Goal: Transaction & Acquisition: Purchase product/service

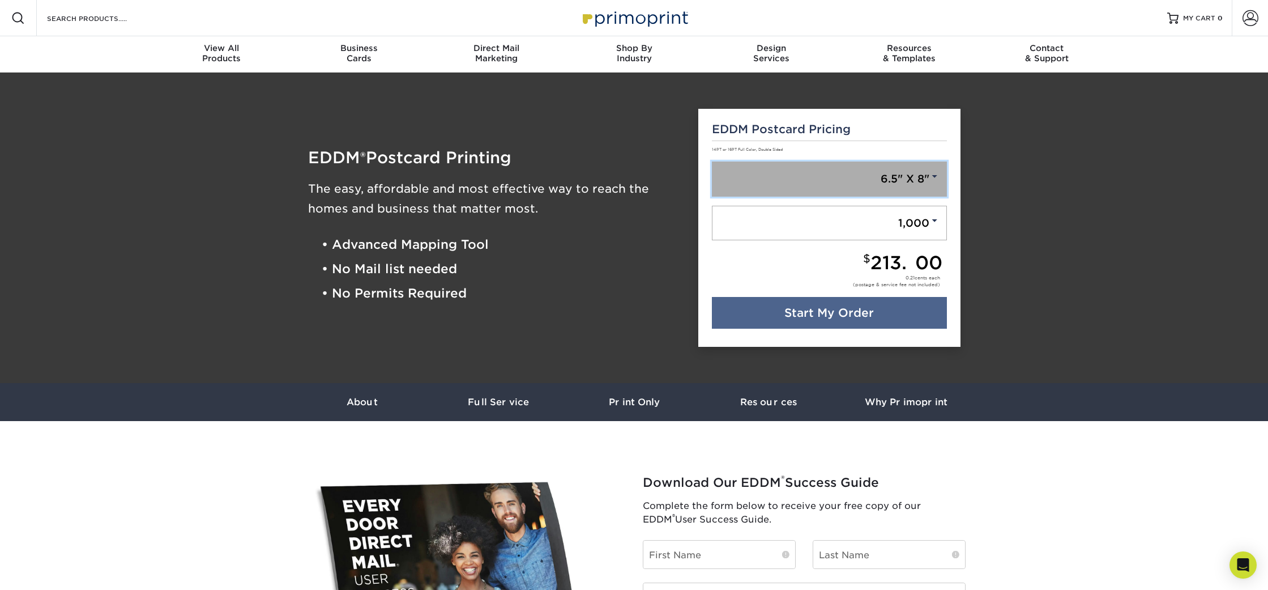
click at [812, 172] on link "6.5" X 8"" at bounding box center [829, 178] width 235 height 35
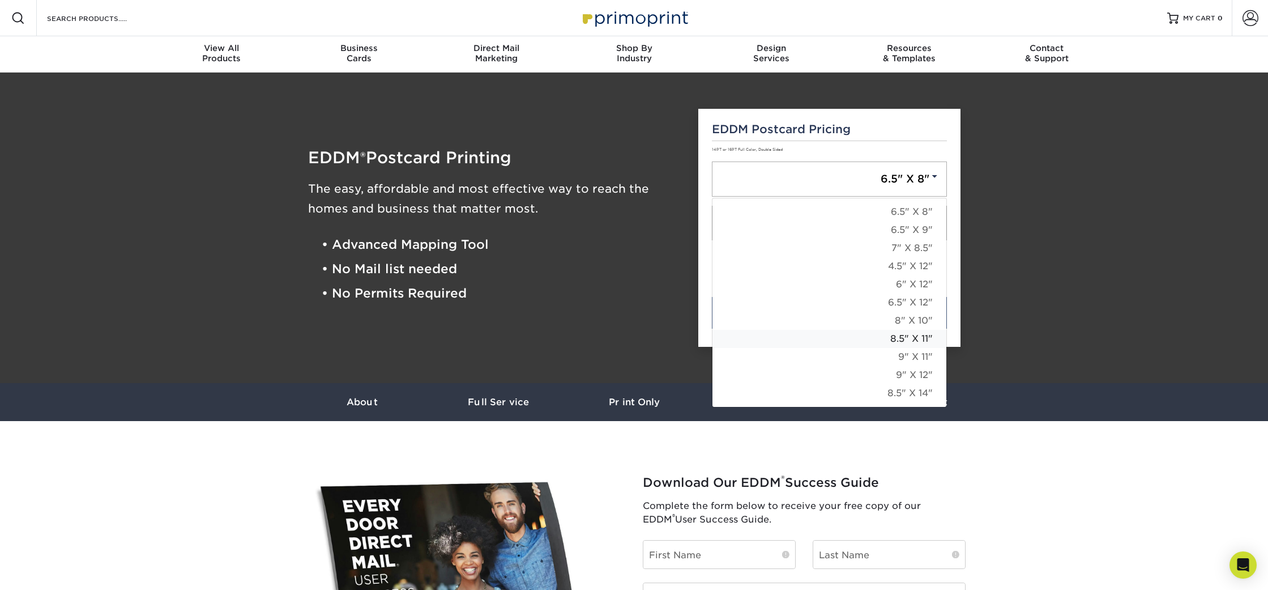
click at [832, 336] on link "8.5" X 11"" at bounding box center [830, 339] width 234 height 18
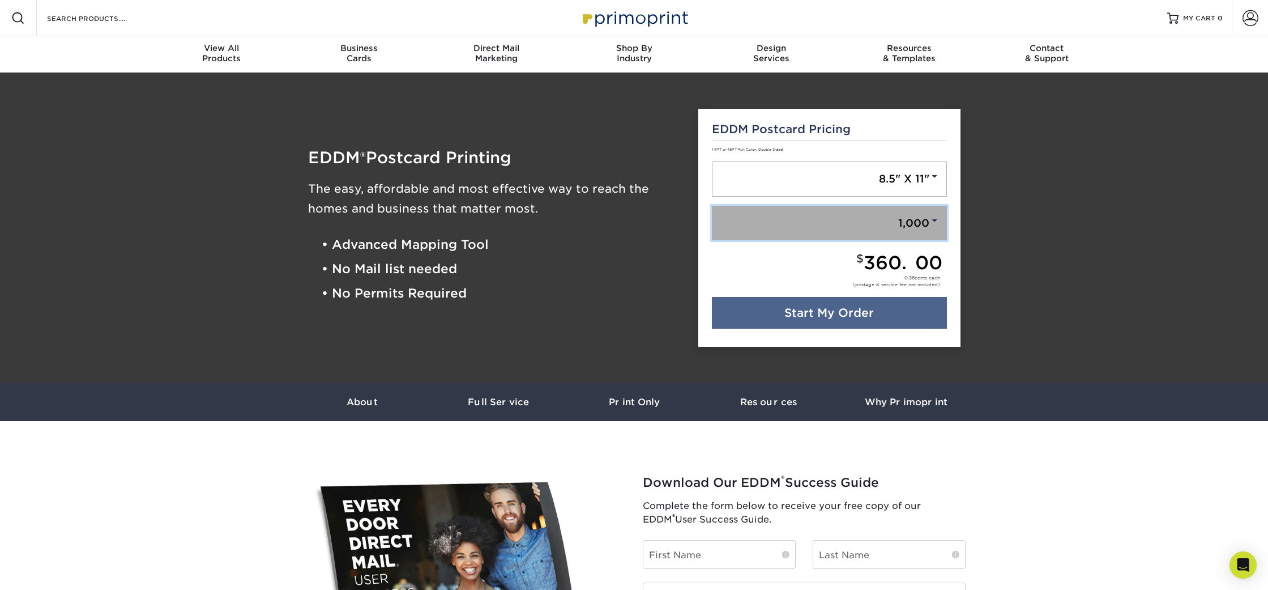
click at [871, 210] on link "1,000" at bounding box center [829, 223] width 235 height 35
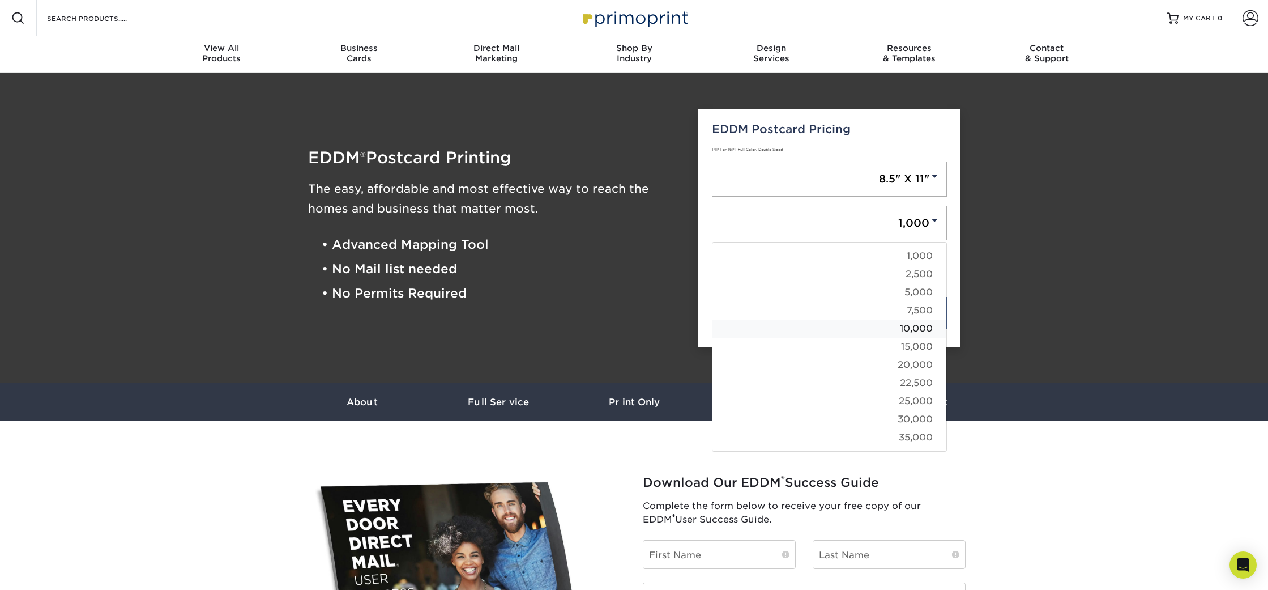
click at [854, 328] on link "10,000" at bounding box center [830, 328] width 234 height 18
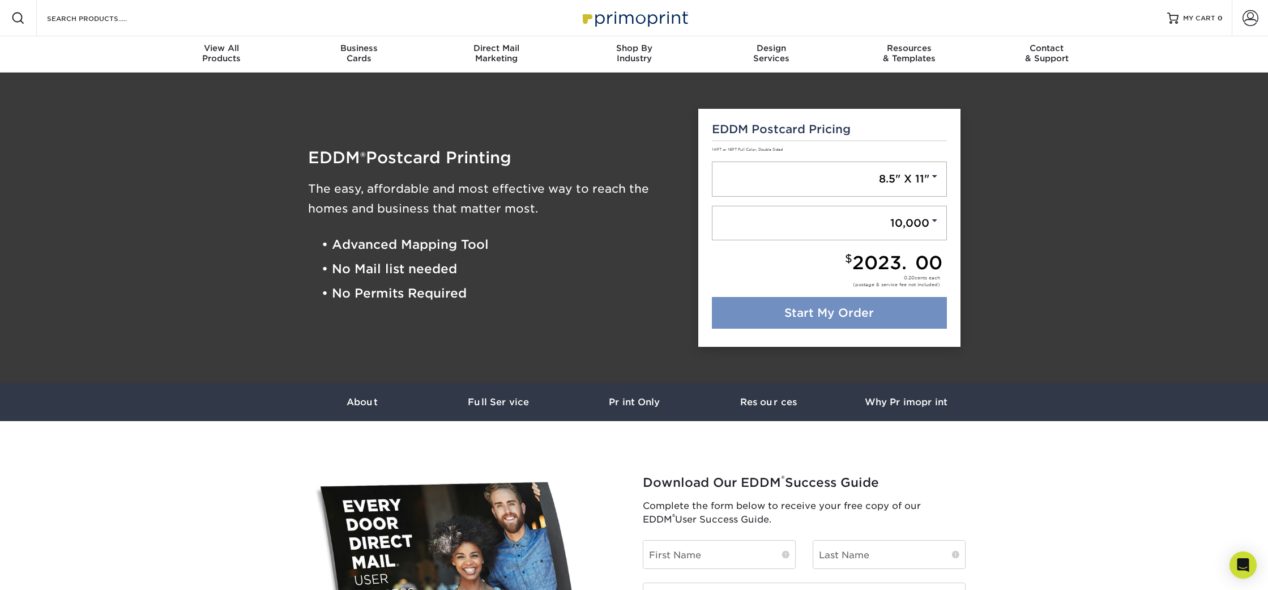
click at [774, 323] on link "Start My Order" at bounding box center [829, 313] width 235 height 32
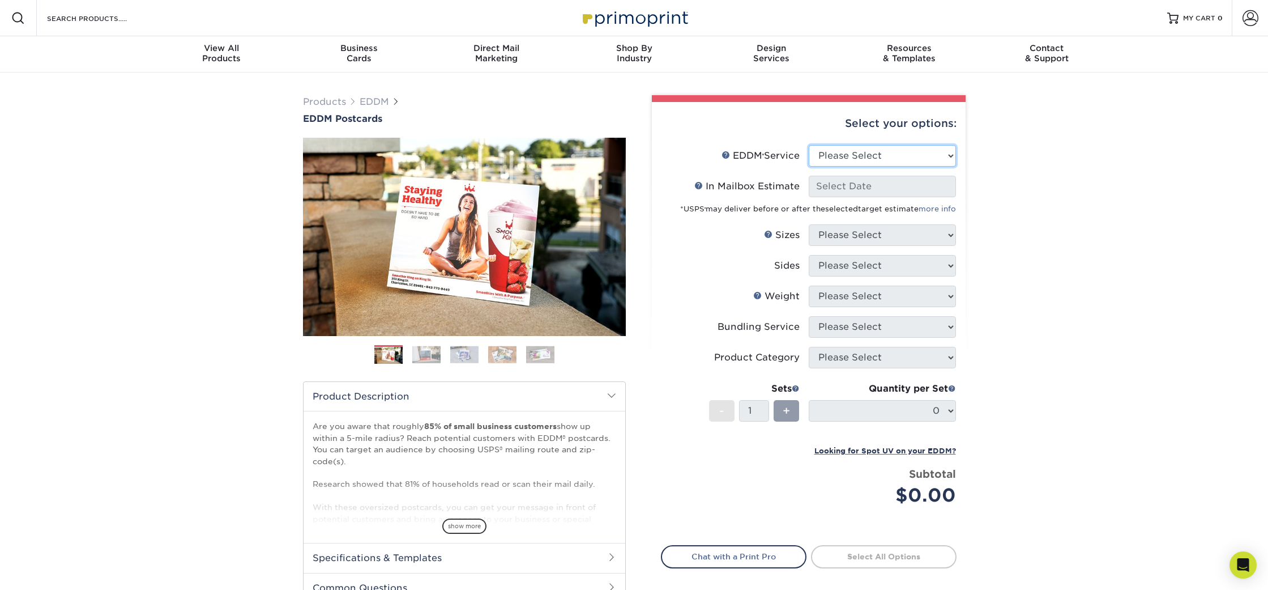
click at [879, 156] on select "Please Select Full Service Print Only" at bounding box center [882, 156] width 147 height 22
select select "full_service"
click at [809, 145] on select "Please Select Full Service Print Only" at bounding box center [882, 156] width 147 height 22
select select "-1"
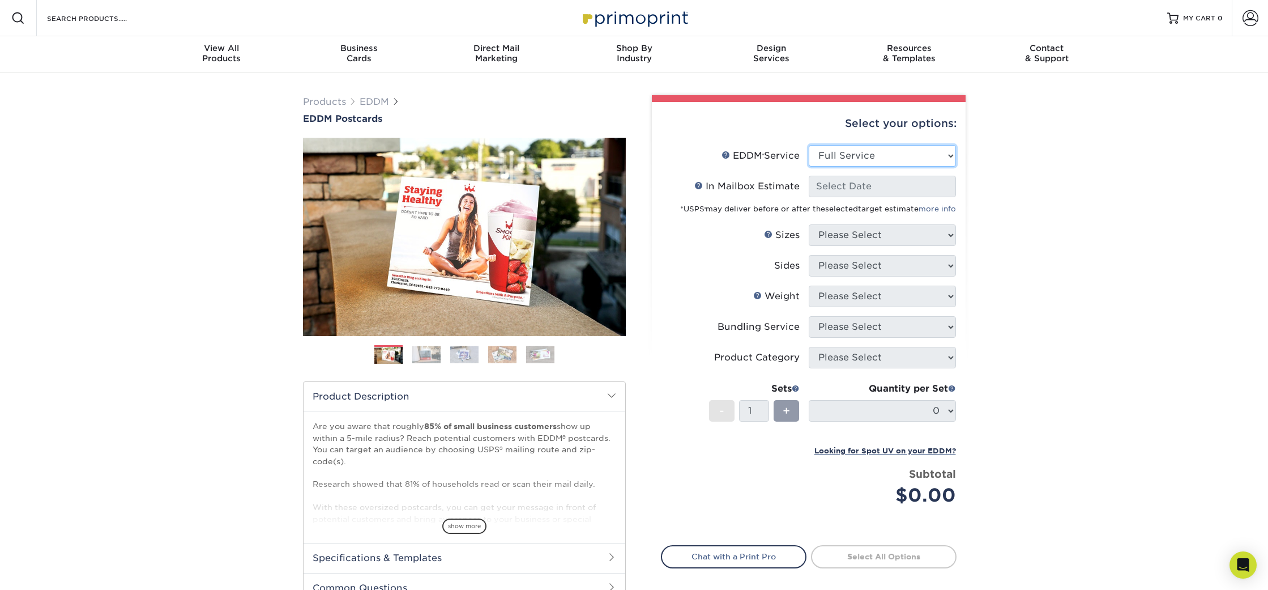
select select "-1"
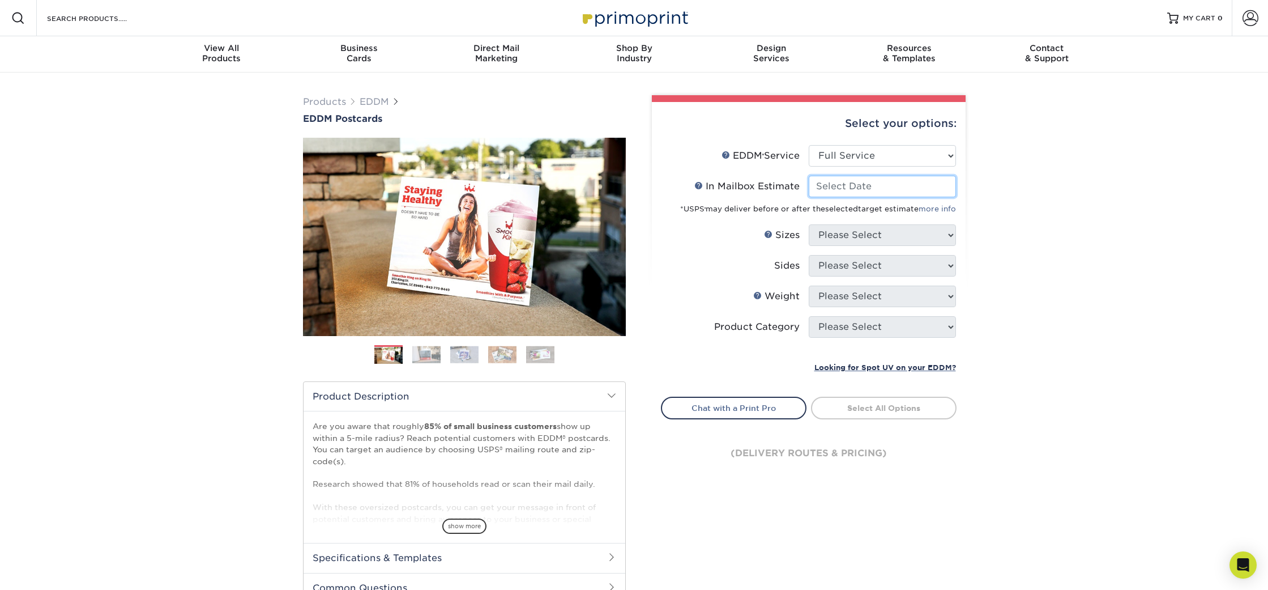
click at [859, 189] on input "In Mailbox Estimate Help In Mailbox Estimate" at bounding box center [882, 187] width 147 height 22
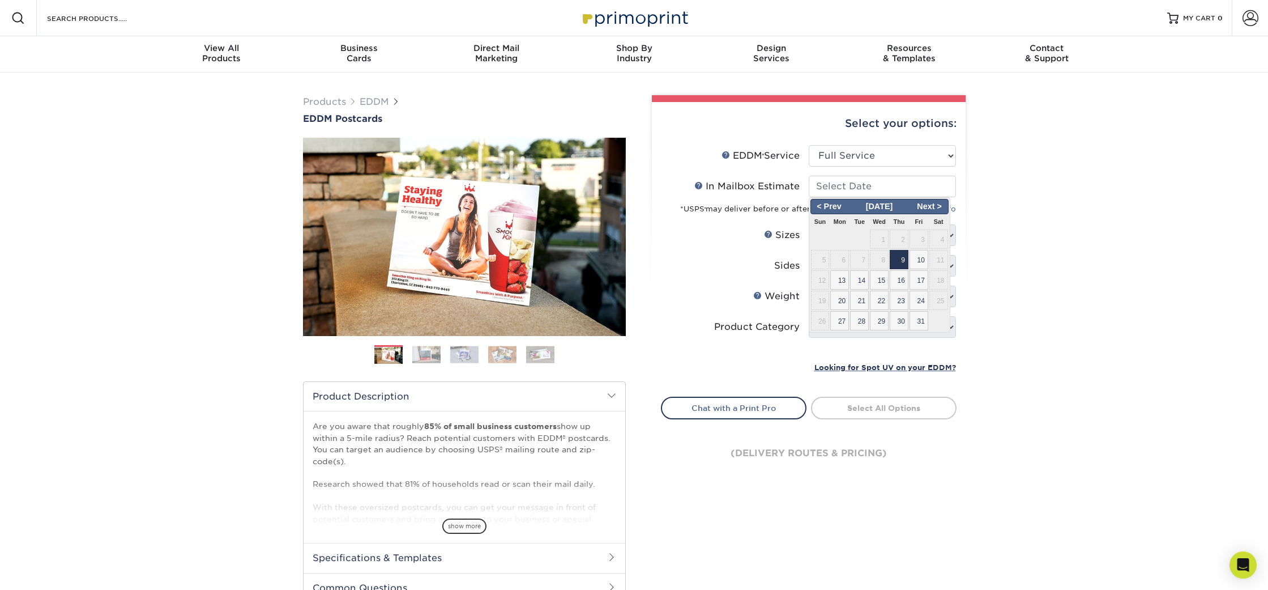
click at [901, 267] on span "9" at bounding box center [899, 259] width 19 height 19
type input "2025-10-09"
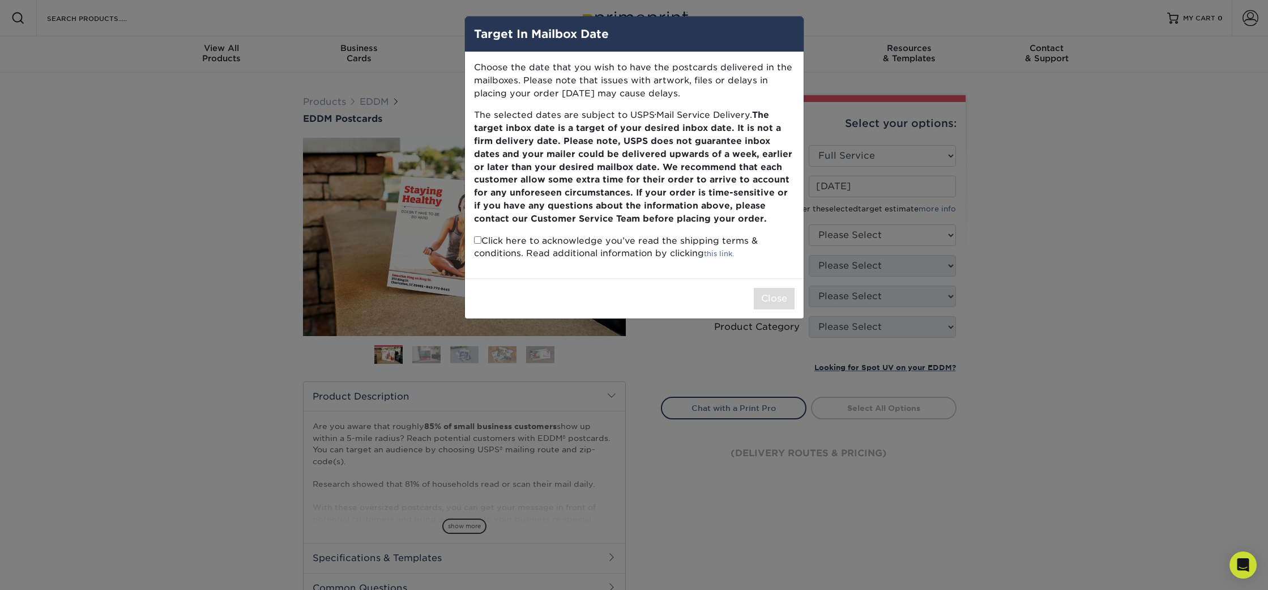
click at [581, 245] on p "Click here to acknowledge you’ve read the shipping terms & conditions. Read add…" at bounding box center [634, 248] width 321 height 26
drag, startPoint x: 475, startPoint y: 240, endPoint x: 567, endPoint y: 254, distance: 92.9
click at [476, 240] on input "checkbox" at bounding box center [477, 239] width 7 height 7
checkbox input "true"
click at [781, 296] on button "Close" at bounding box center [774, 299] width 41 height 22
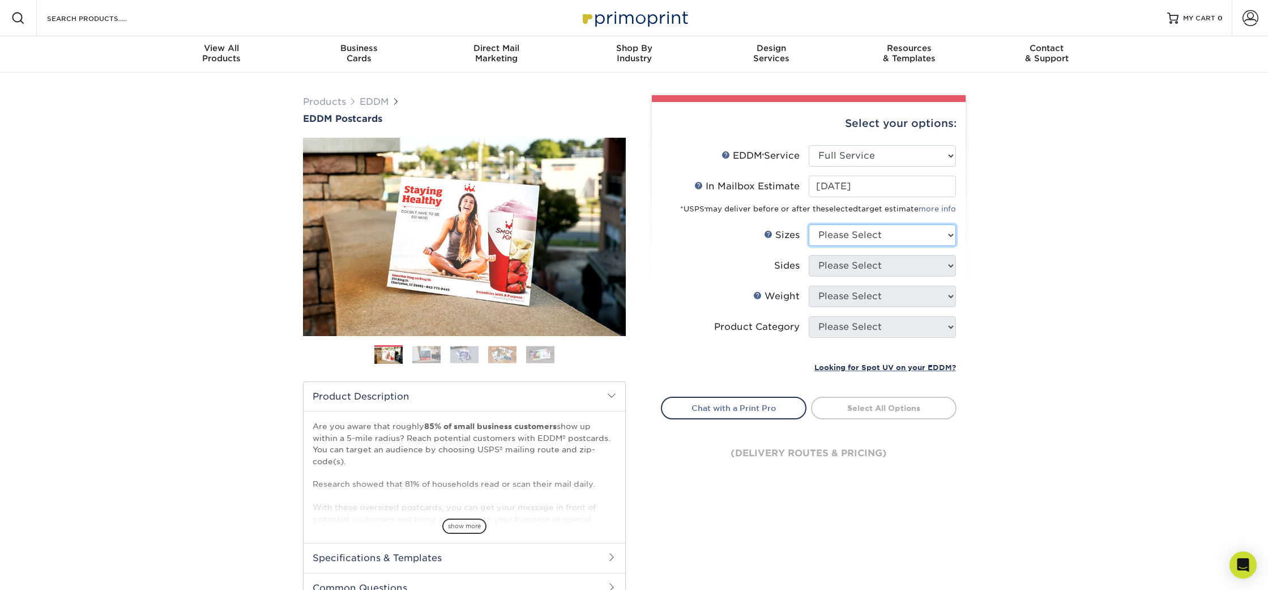
click at [859, 235] on select "Please Select 4.5" x 12" 6" x 12" 6.5" x 8" 6.5" x 9" 6.5" x 12" 7" x 8.5" 8" x…" at bounding box center [882, 235] width 147 height 22
select select "8.50x11.00"
click at [809, 224] on select "Please Select 4.5" x 12" 6" x 12" 6.5" x 8" 6.5" x 9" 6.5" x 12" 7" x 8.5" 8" x…" at bounding box center [882, 235] width 147 height 22
click at [852, 270] on select "Please Select Print Both Sides Print Front Only" at bounding box center [882, 266] width 147 height 22
click at [809, 255] on select "Please Select Print Both Sides Print Front Only" at bounding box center [882, 266] width 147 height 22
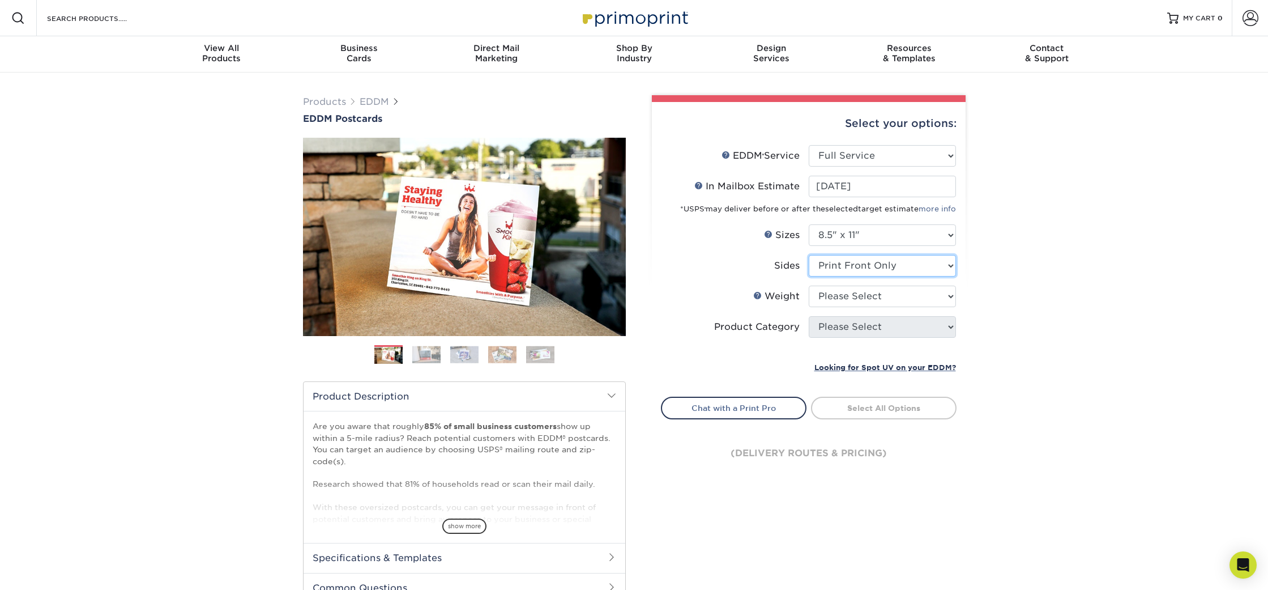
click at [863, 264] on select "Please Select Print Both Sides Print Front Only" at bounding box center [882, 266] width 147 height 22
select select "13abbda7-1d64-4f25-8bb2-c179b224825d"
click at [809, 255] on select "Please Select Print Both Sides Print Front Only" at bounding box center [882, 266] width 147 height 22
click at [864, 296] on select "Please Select 16PT 14PT" at bounding box center [882, 296] width 147 height 22
select select "16PT"
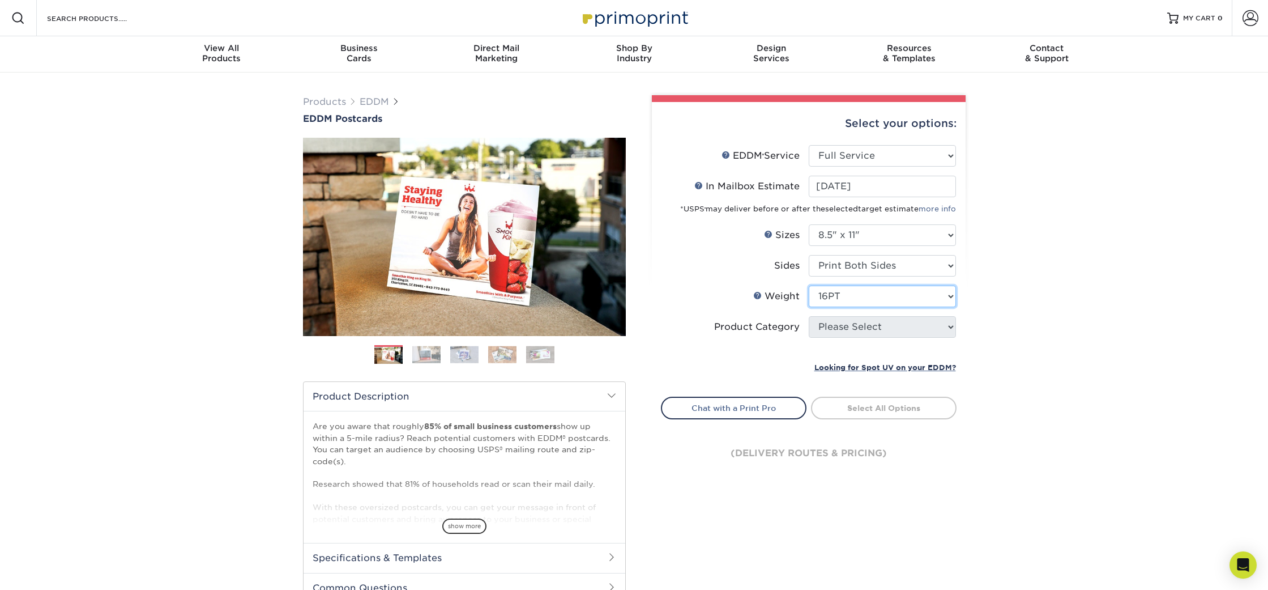
click at [809, 285] on select "Please Select 16PT 14PT" at bounding box center [882, 296] width 147 height 22
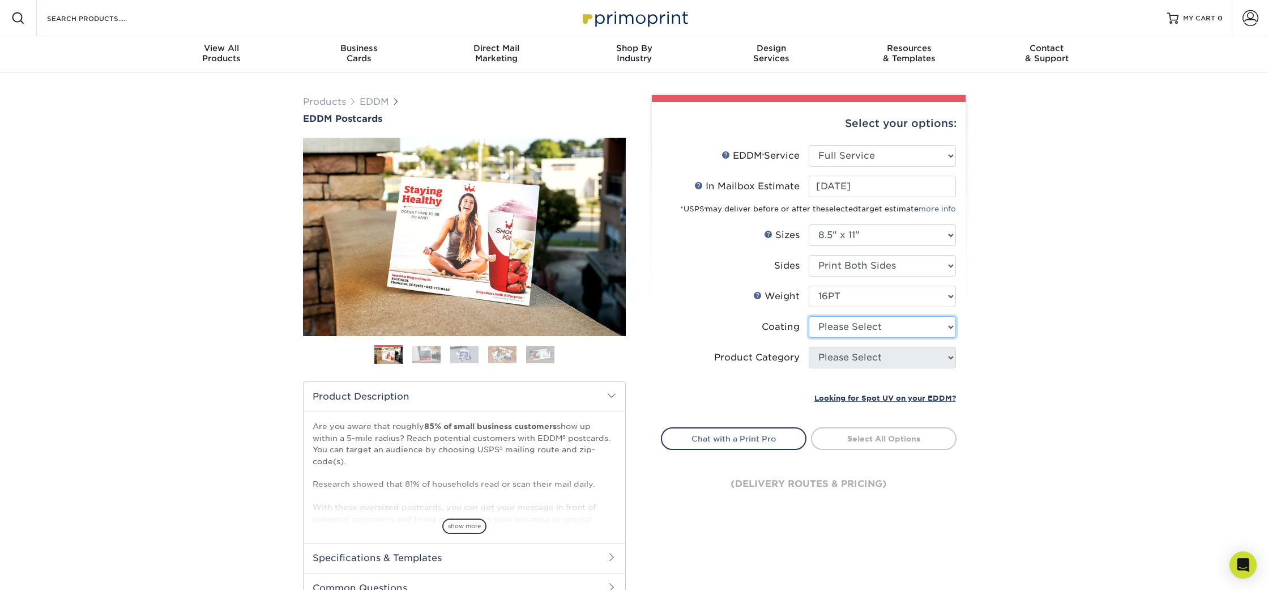
click at [845, 329] on select at bounding box center [882, 327] width 147 height 22
select select "121bb7b5-3b4d-429f-bd8d-bbf80e953313"
click at [809, 316] on select at bounding box center [882, 327] width 147 height 22
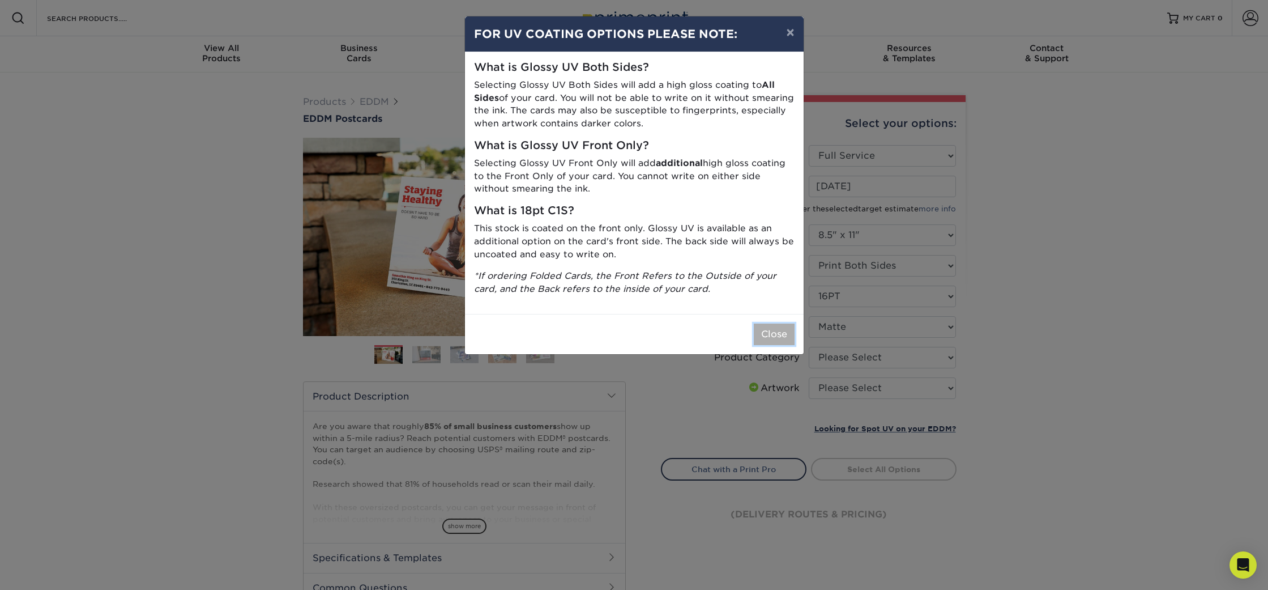
click at [768, 336] on button "Close" at bounding box center [774, 334] width 41 height 22
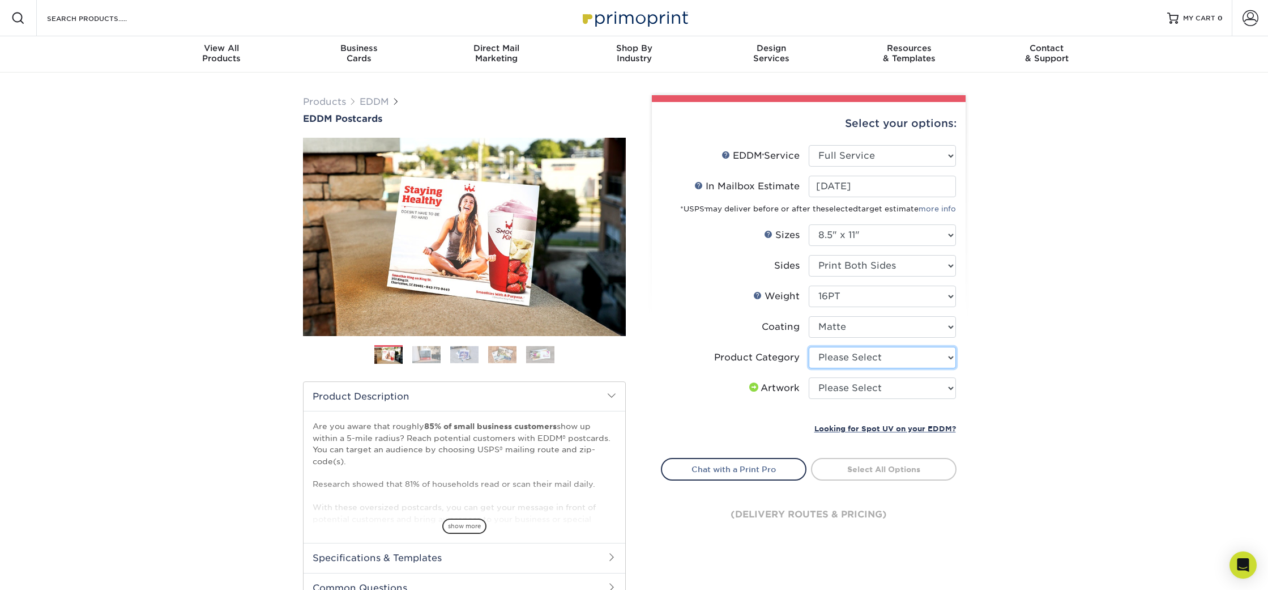
click at [846, 351] on select "Please Select Sell Sheets" at bounding box center [882, 358] width 147 height 22
select select "eddd4a87-9082-47bb-843b-3bca55f6c842"
click at [809, 347] on select "Please Select Sell Sheets" at bounding box center [882, 358] width 147 height 22
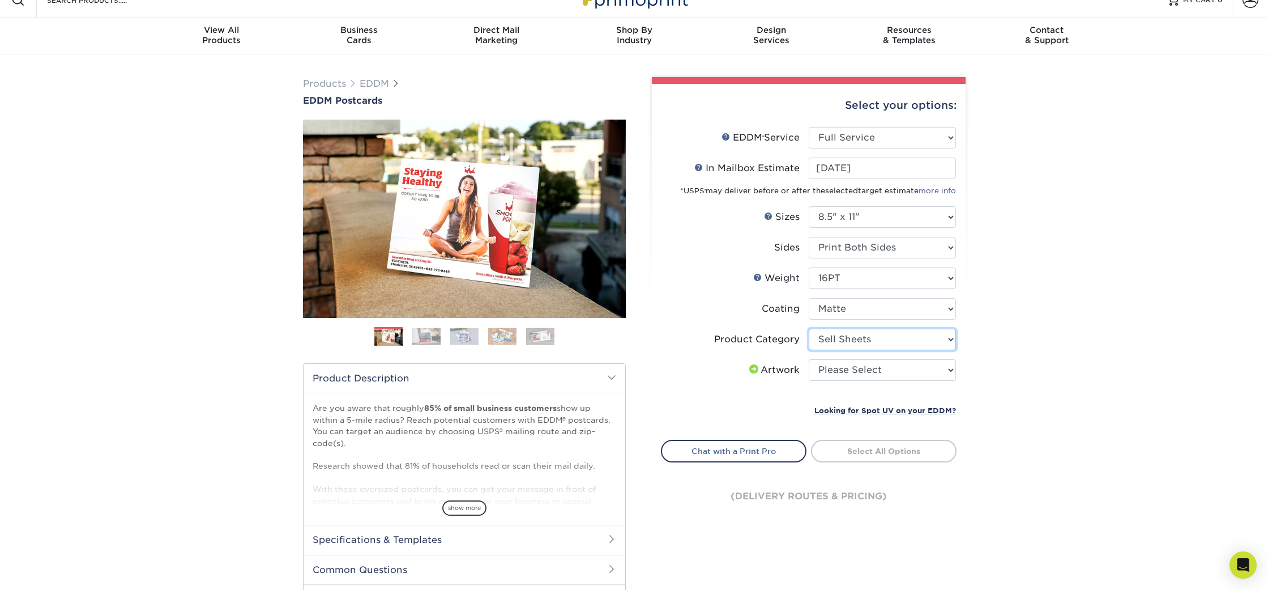
scroll to position [28, 0]
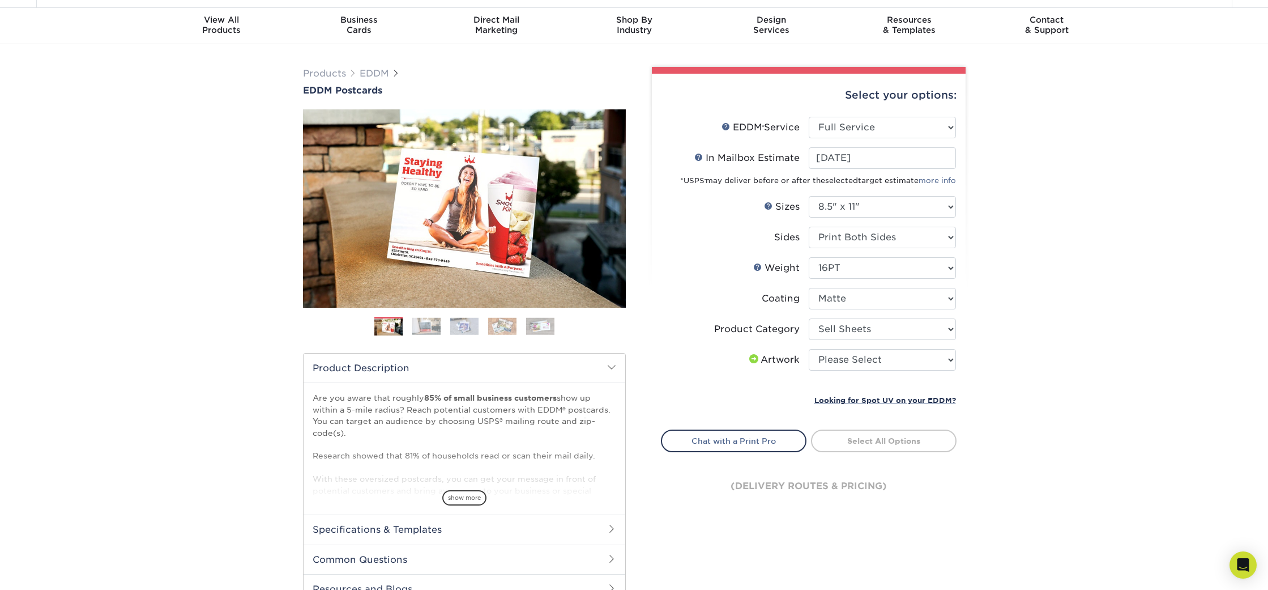
click at [845, 384] on li "Sets - 1 + Quantity per Set 100 – $169.00 250 – $257.00 500 – $307.00 1000 – $3…" at bounding box center [809, 387] width 295 height 14
click at [854, 361] on select "Please Select I will upload files I need a design - $150" at bounding box center [882, 360] width 147 height 22
select select "upload"
click at [809, 349] on select "Please Select I will upload files I need a design - $150" at bounding box center [882, 360] width 147 height 22
click at [878, 447] on link "Select Routes" at bounding box center [884, 439] width 146 height 20
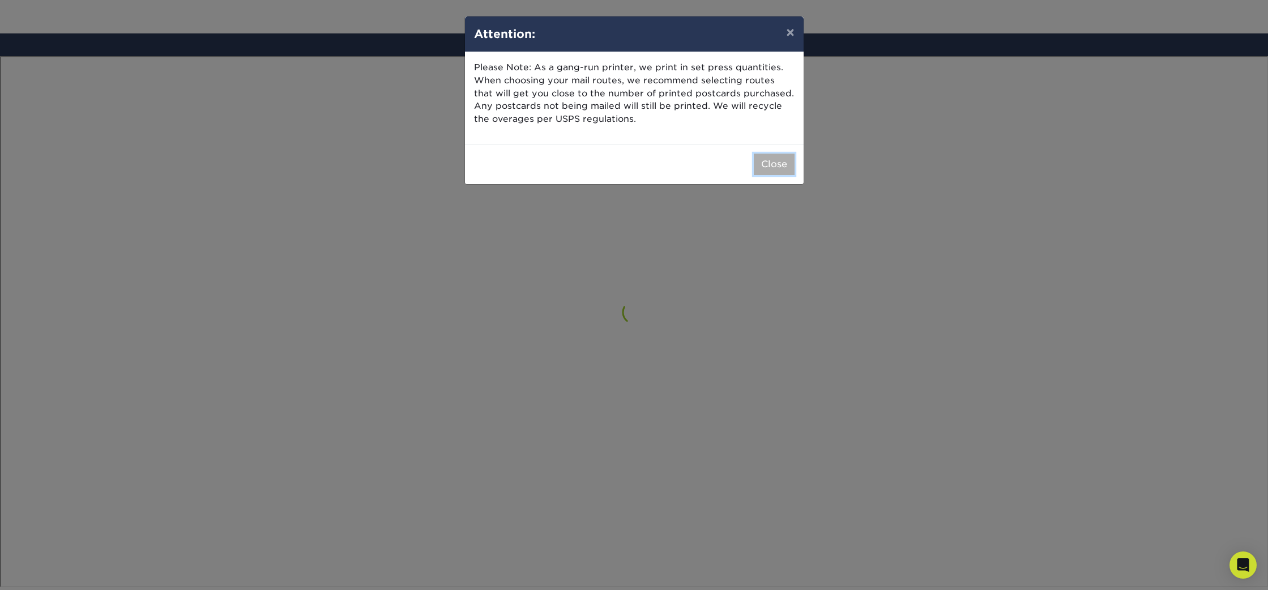
scroll to position [660, 0]
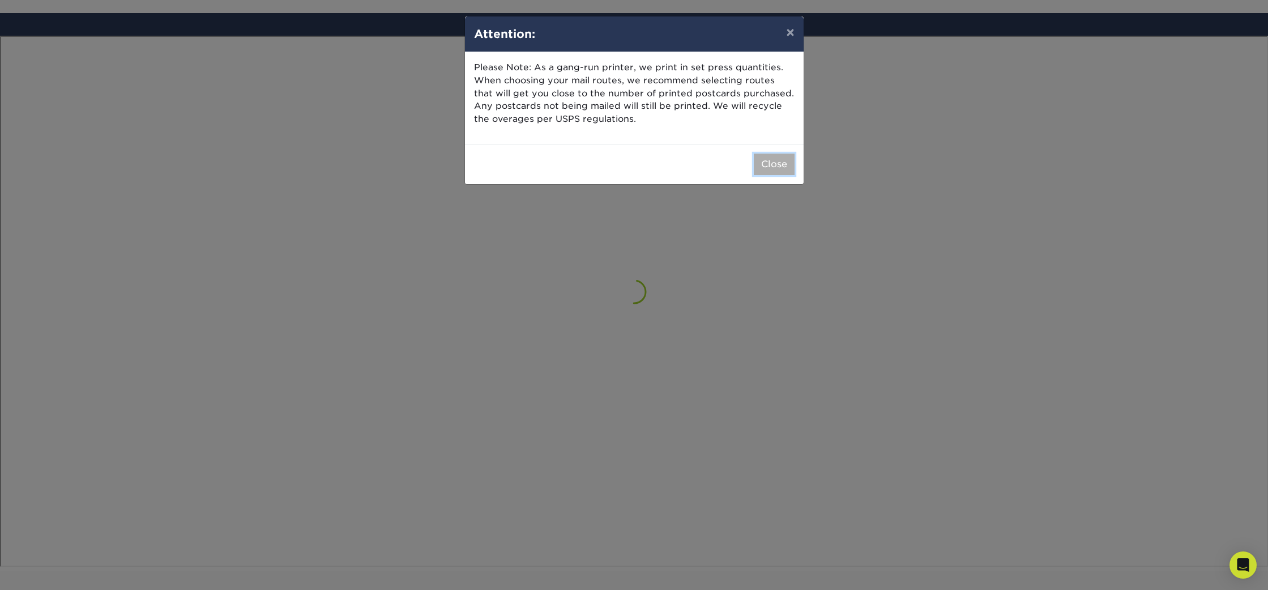
click at [770, 165] on button "Close" at bounding box center [774, 165] width 41 height 22
